Goal: Navigation & Orientation: Find specific page/section

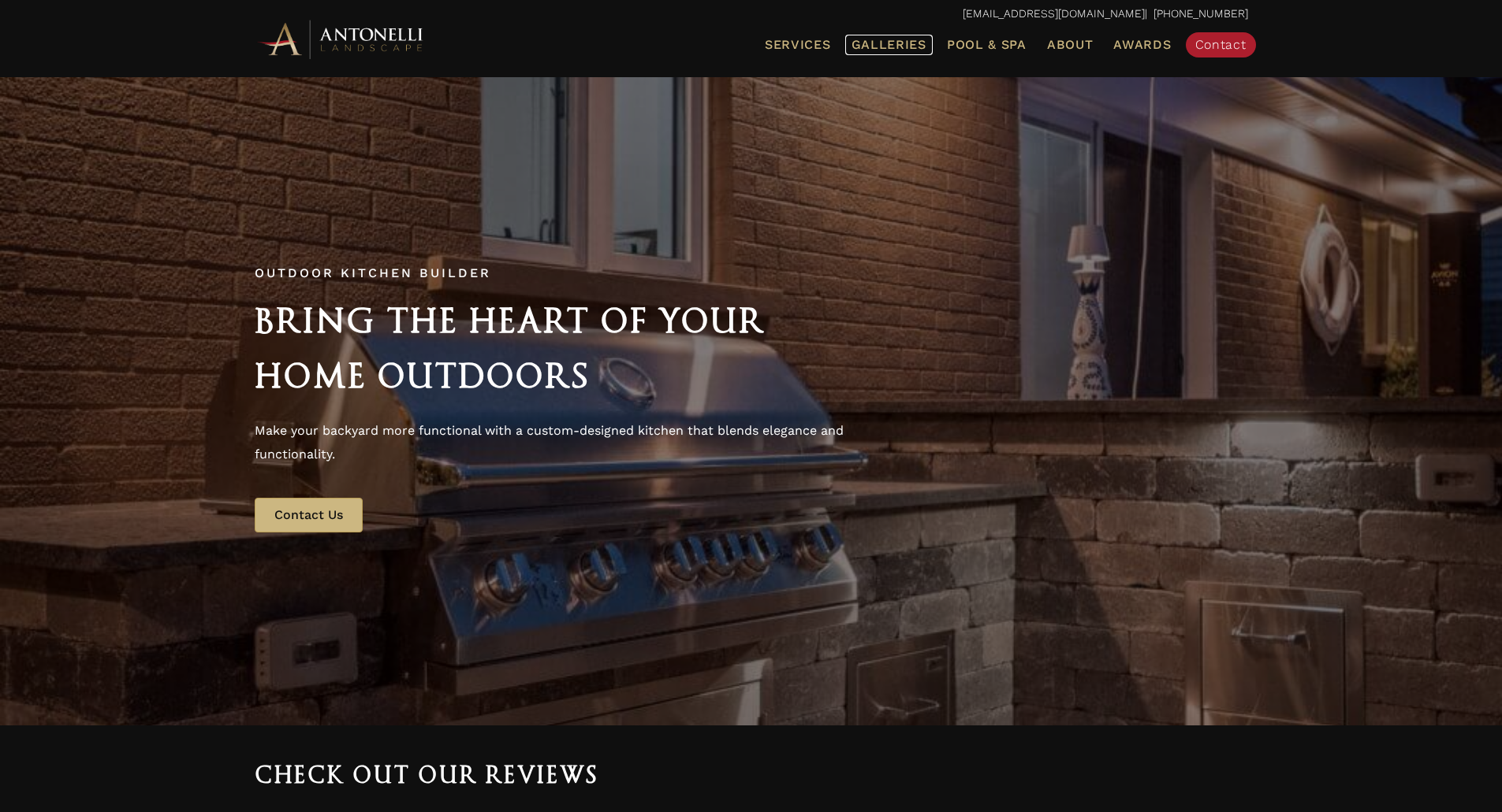
click at [899, 41] on span "Galleries" at bounding box center [889, 45] width 75 height 15
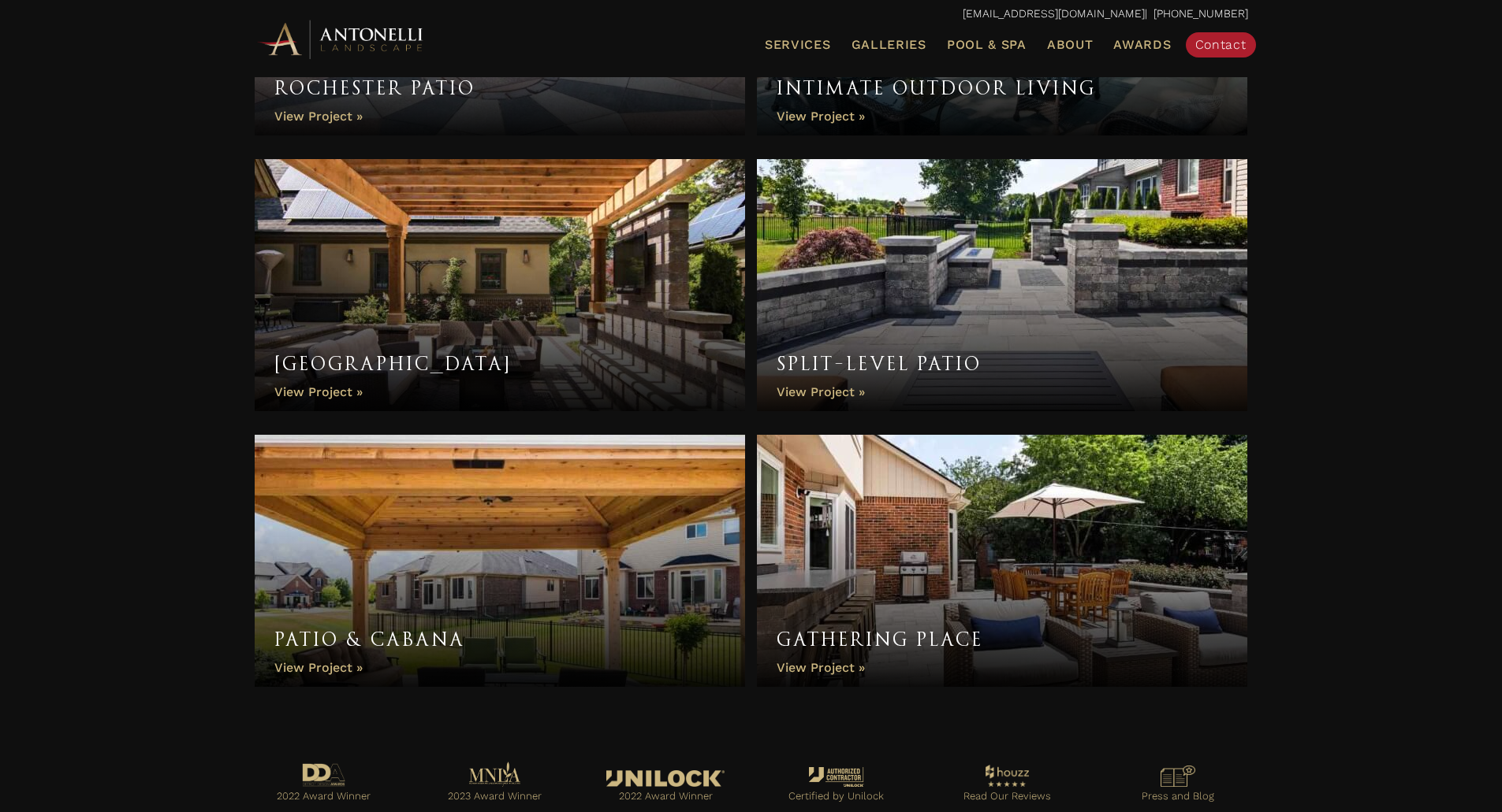
scroll to position [2183, 0]
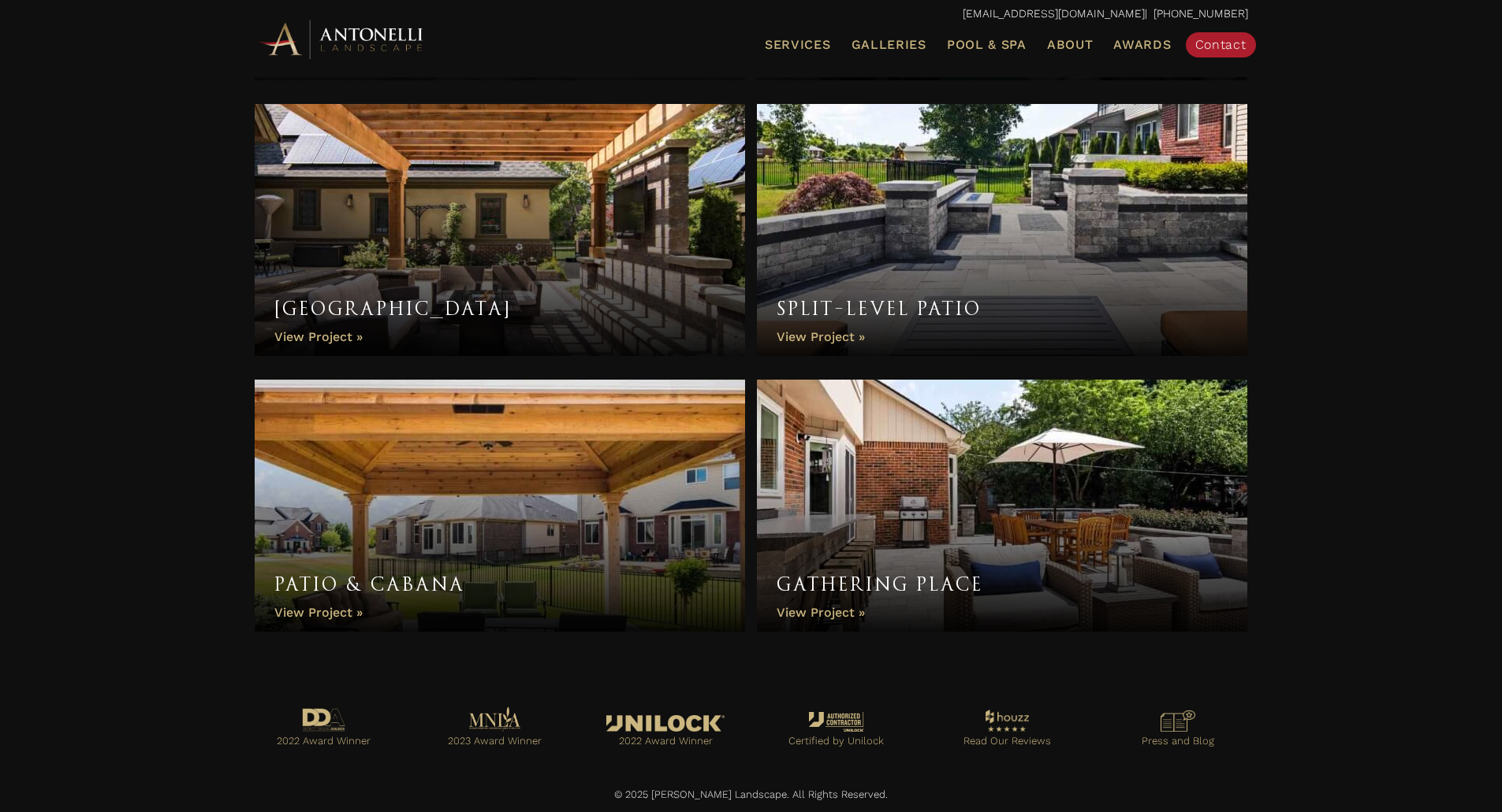
click at [332, 591] on link "Patio & Cabana" at bounding box center [501, 506] width 491 height 252
